Goal: Task Accomplishment & Management: Manage account settings

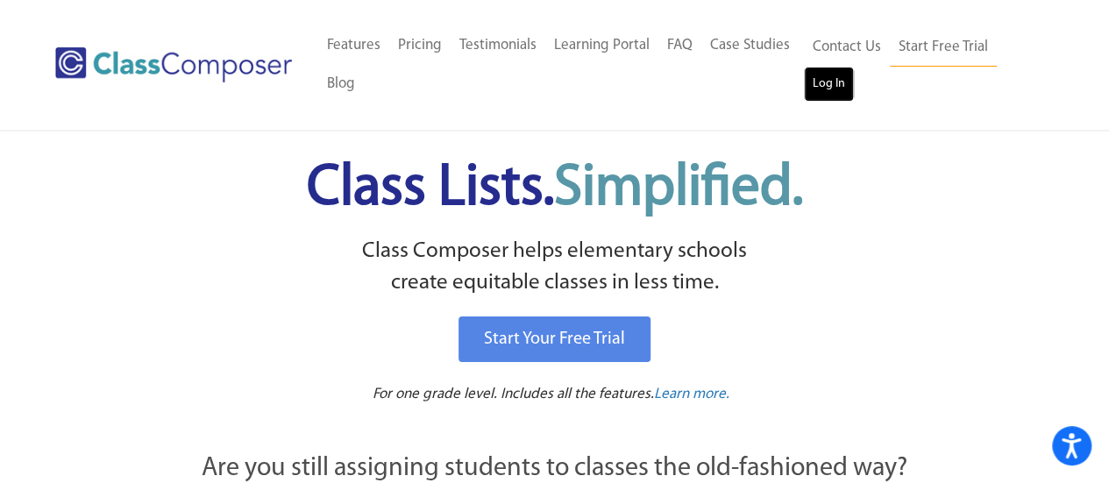
click at [835, 81] on link "Log In" at bounding box center [829, 84] width 50 height 35
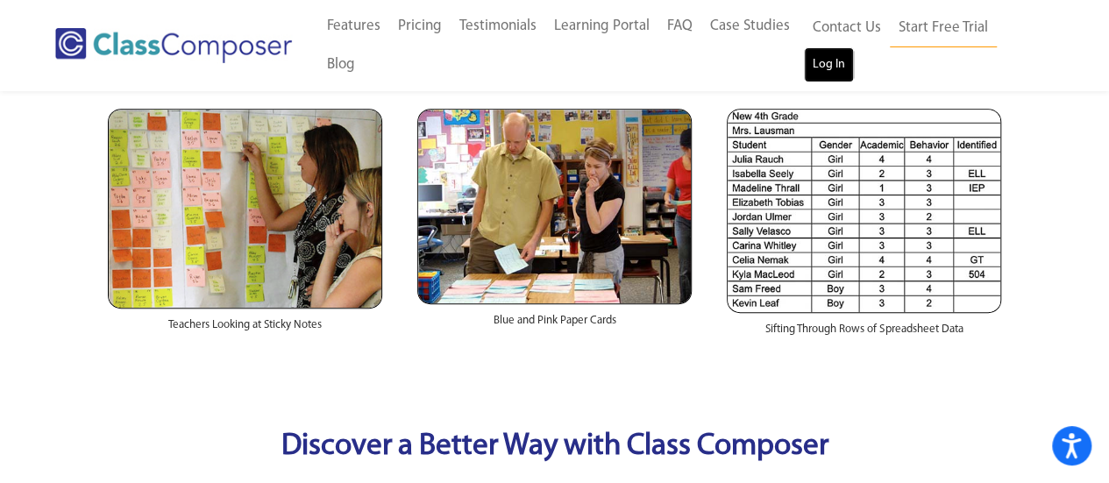
click at [808, 62] on link "Log In" at bounding box center [829, 64] width 50 height 35
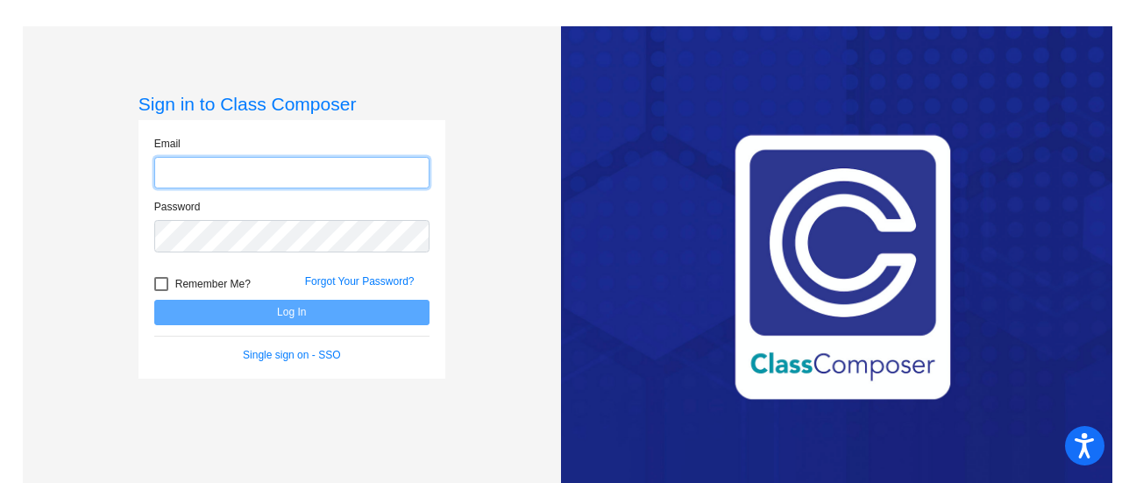
type input "[EMAIL_ADDRESS][DOMAIN_NAME]"
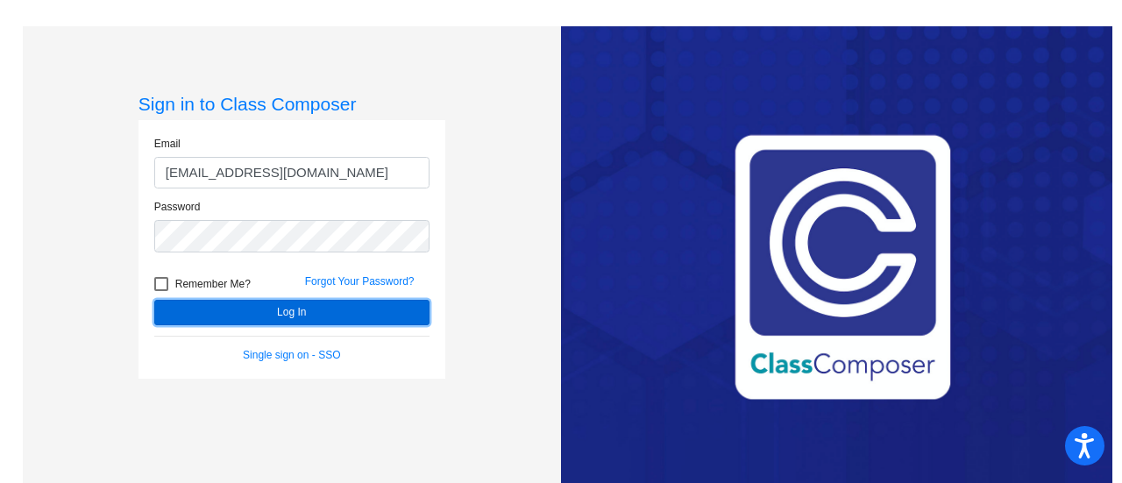
click at [321, 318] on button "Log In" at bounding box center [291, 312] width 275 height 25
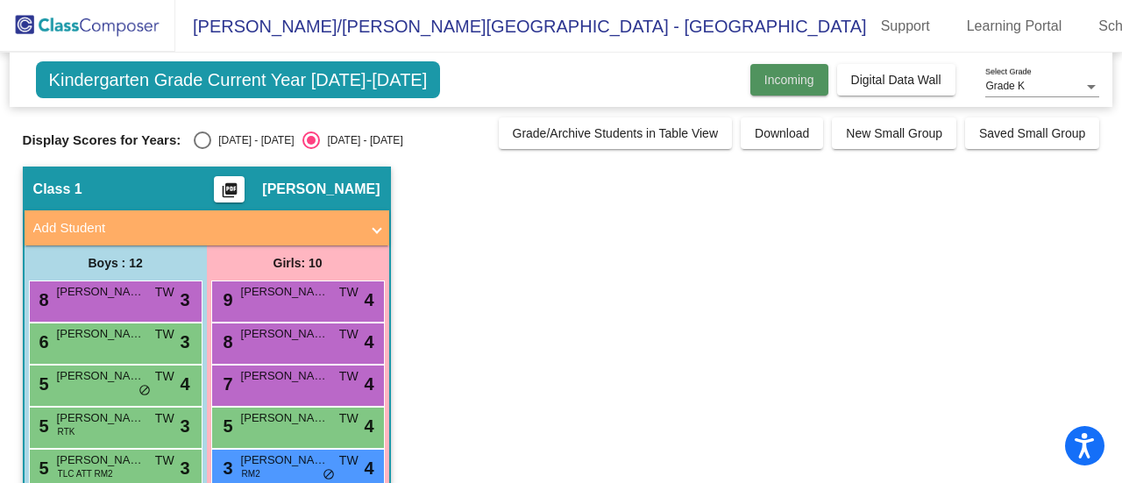
click at [794, 78] on span "Incoming" at bounding box center [790, 80] width 50 height 14
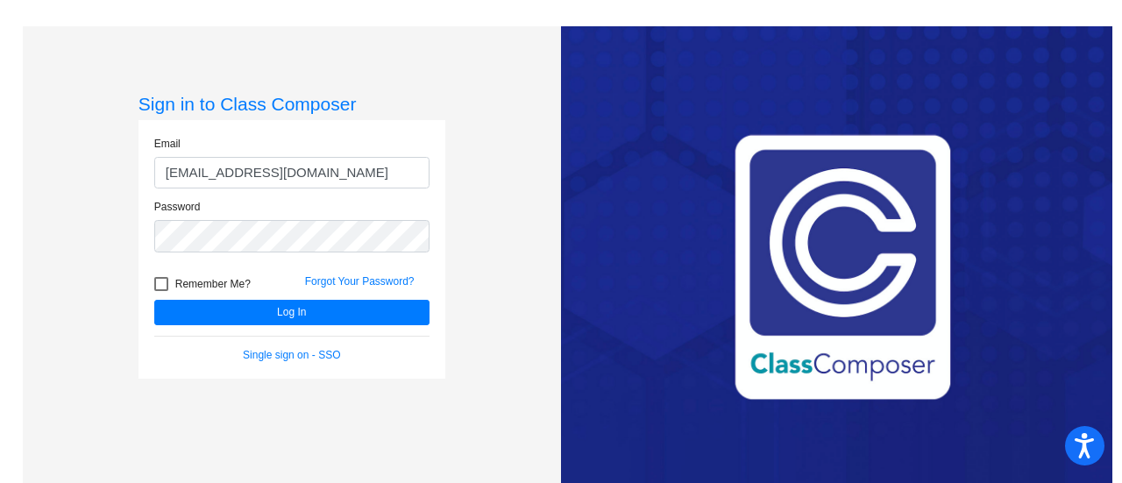
drag, startPoint x: 370, startPoint y: 177, endPoint x: 68, endPoint y: 178, distance: 301.6
click at [68, 178] on div "Sign in to Class Composer Email [EMAIL_ADDRESS][DOMAIN_NAME] Password Remember …" at bounding box center [292, 267] width 538 height 483
type input "[EMAIL_ADDRESS][DOMAIN_NAME]"
click at [151, 234] on div "Password" at bounding box center [292, 231] width 302 height 64
click at [154, 300] on button "Log In" at bounding box center [291, 312] width 275 height 25
